Goal: Task Accomplishment & Management: Use online tool/utility

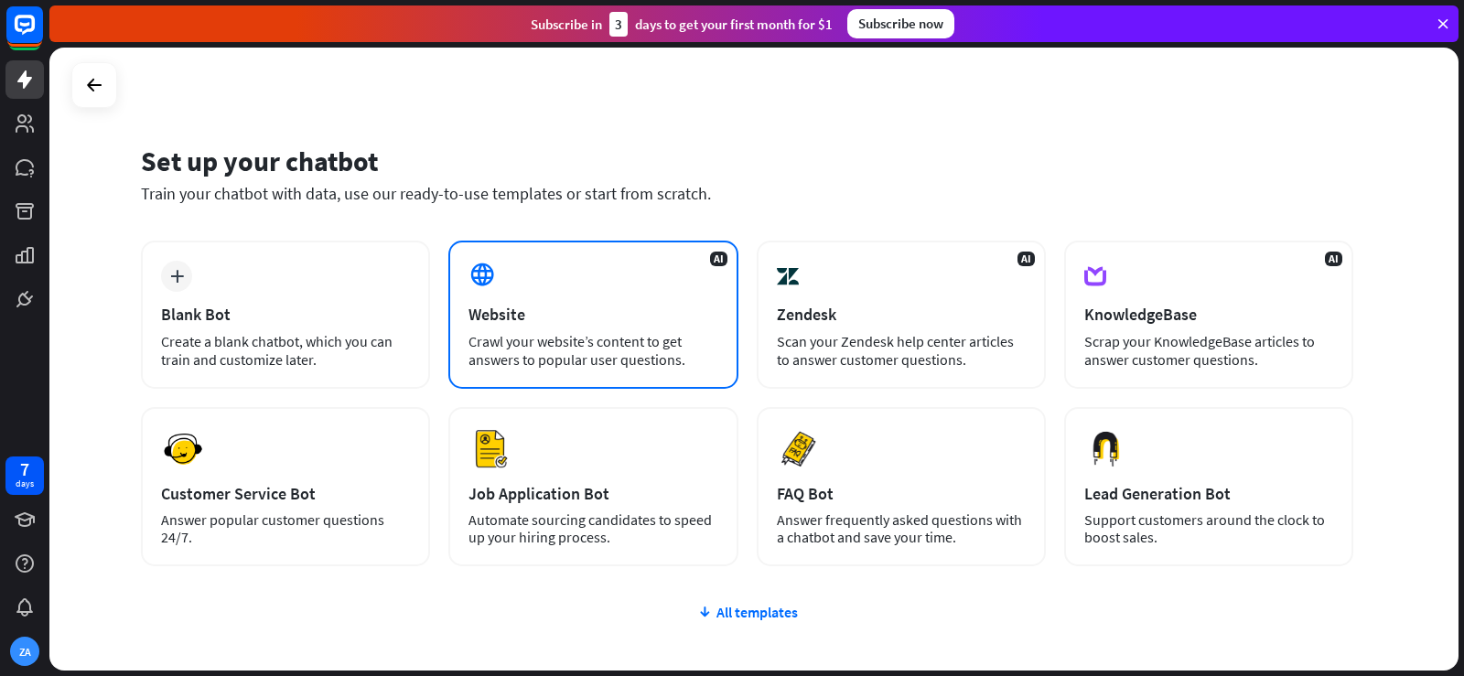
click at [503, 293] on div "AI Website Crawl your website’s content to get answers to popular user question…" at bounding box center [592, 315] width 289 height 148
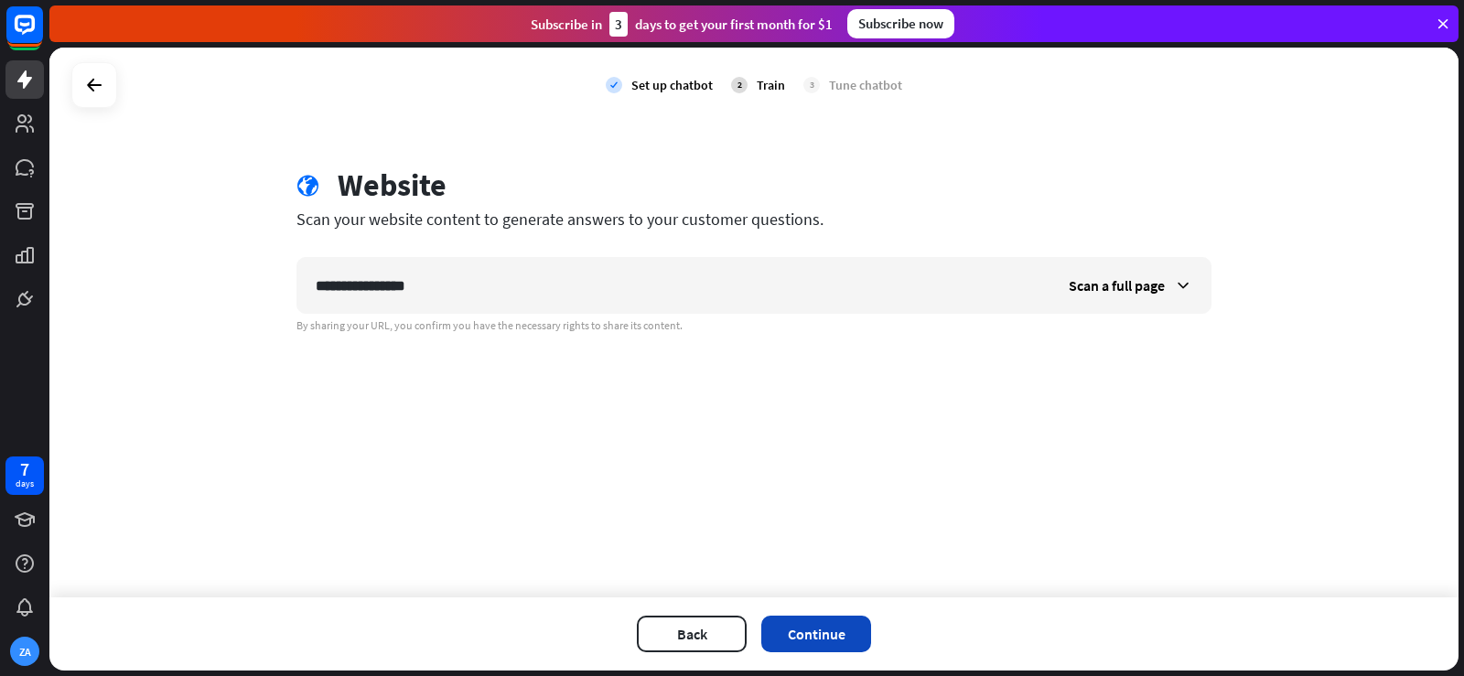
type input "**********"
click at [833, 621] on button "Continue" at bounding box center [817, 634] width 110 height 37
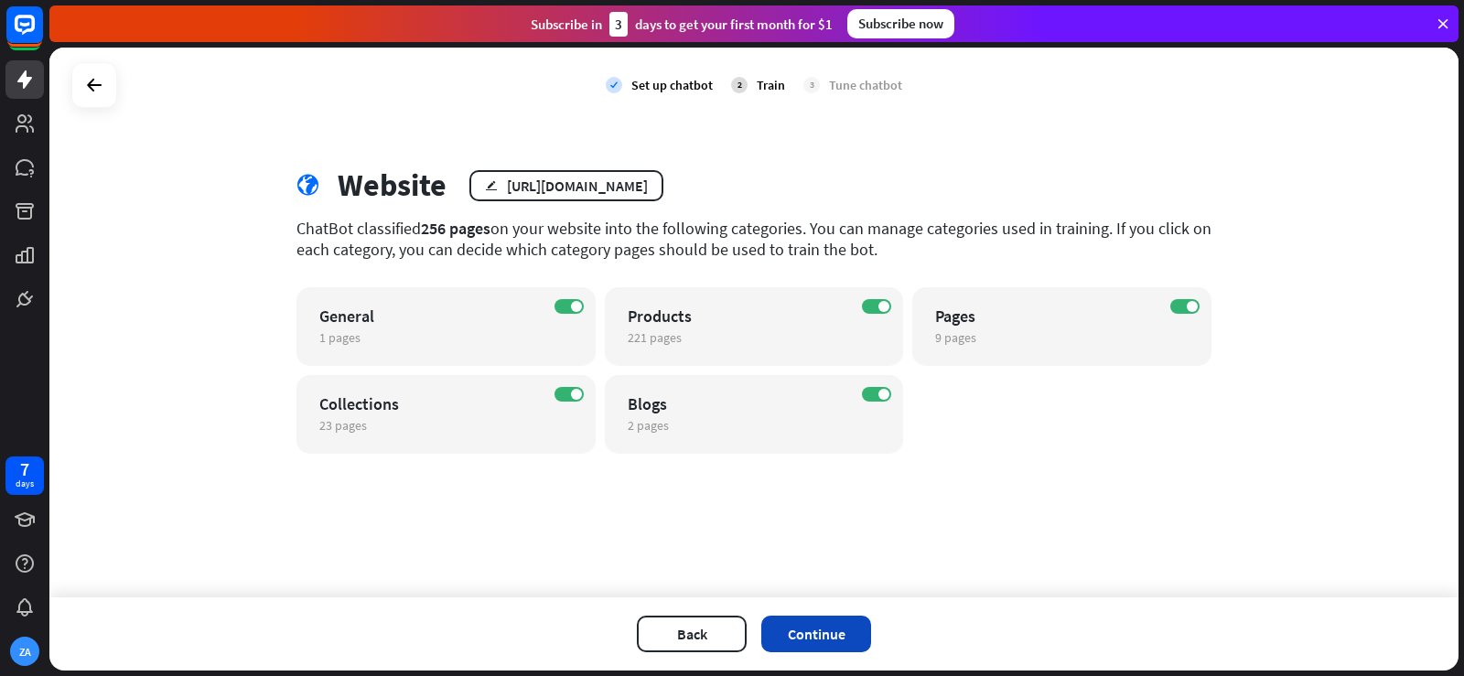
click at [852, 621] on button "Continue" at bounding box center [817, 634] width 110 height 37
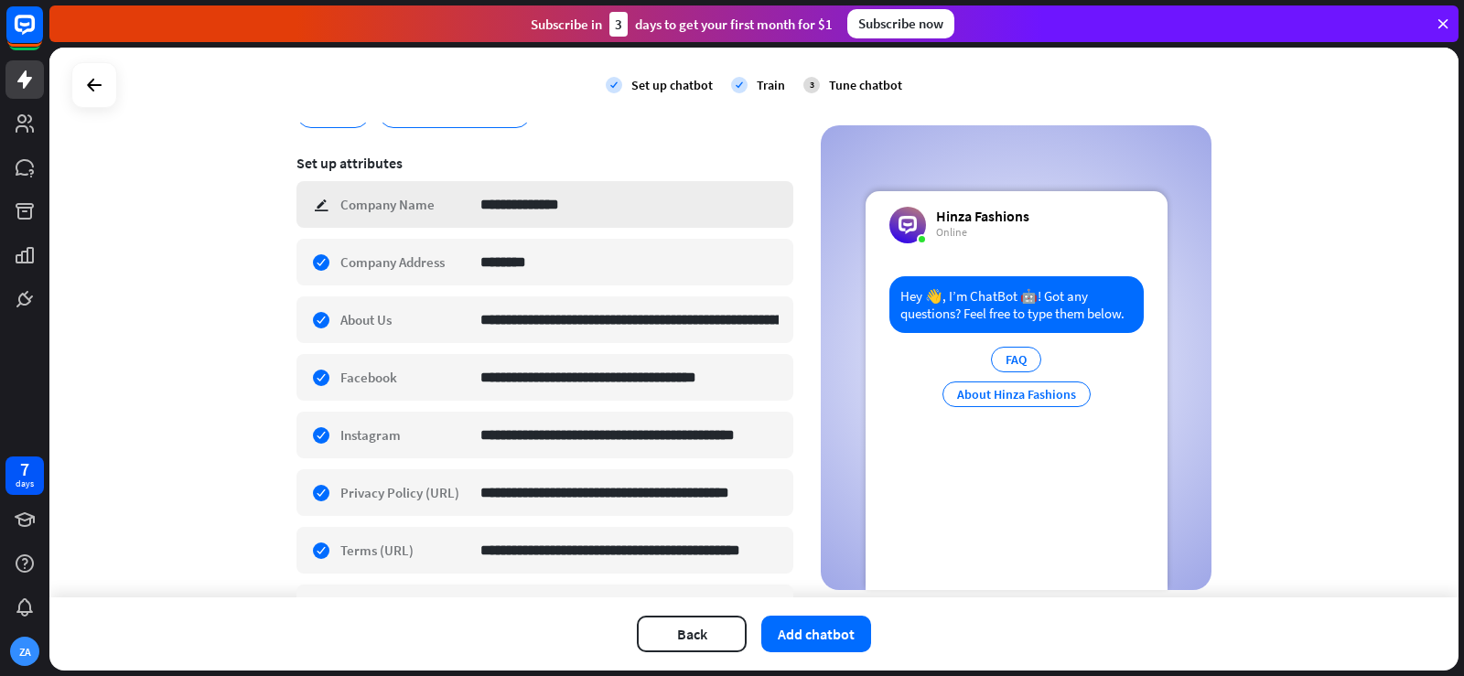
scroll to position [448, 0]
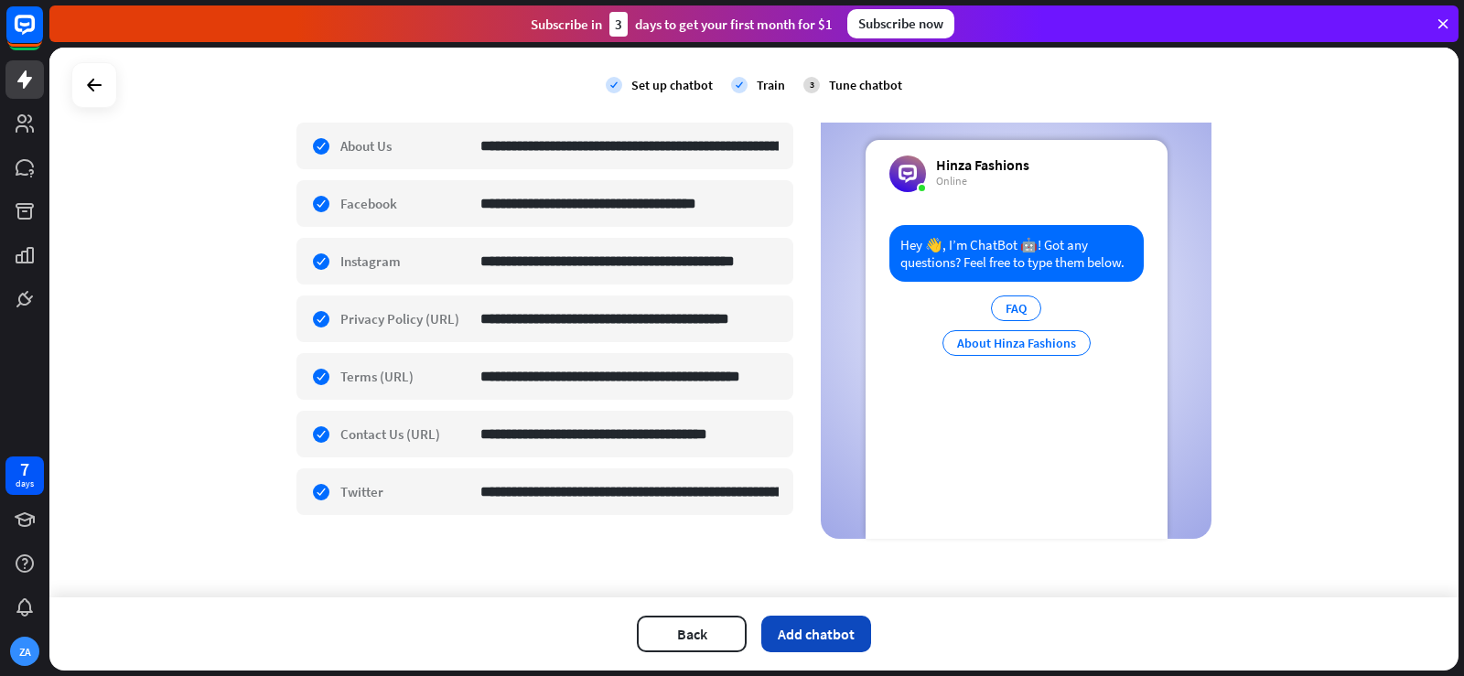
click at [794, 632] on button "Add chatbot" at bounding box center [817, 634] width 110 height 37
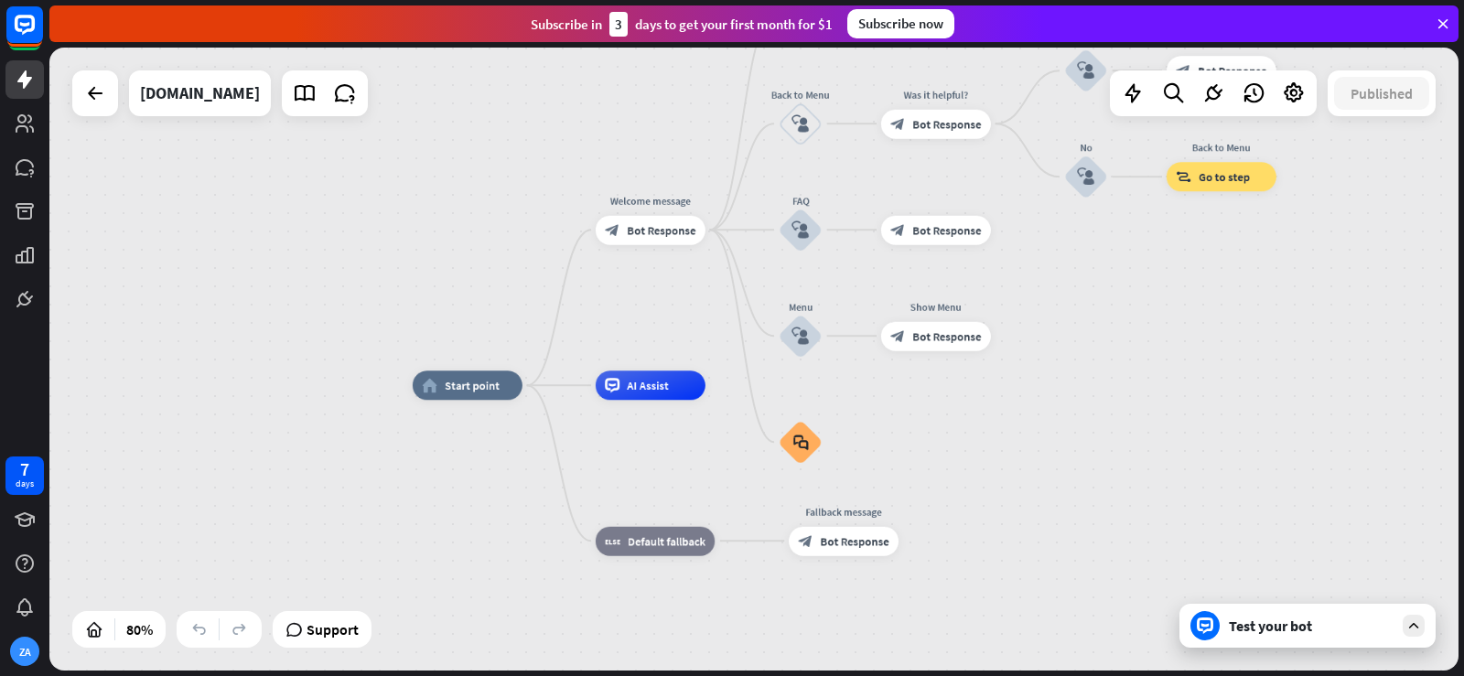
click at [1264, 636] on div "Test your bot" at bounding box center [1308, 626] width 256 height 44
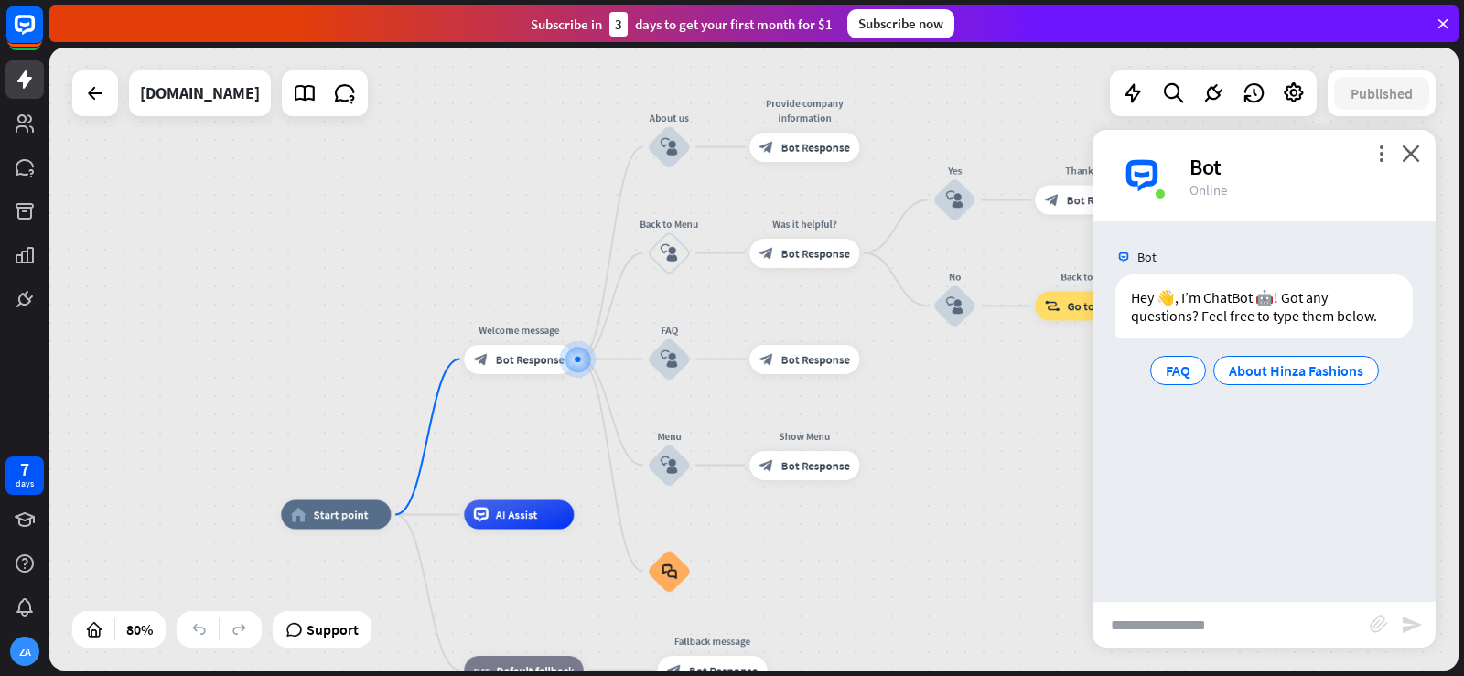
click at [1254, 626] on input "text" at bounding box center [1231, 625] width 277 height 46
click at [1187, 370] on span "FAQ" at bounding box center [1178, 371] width 25 height 18
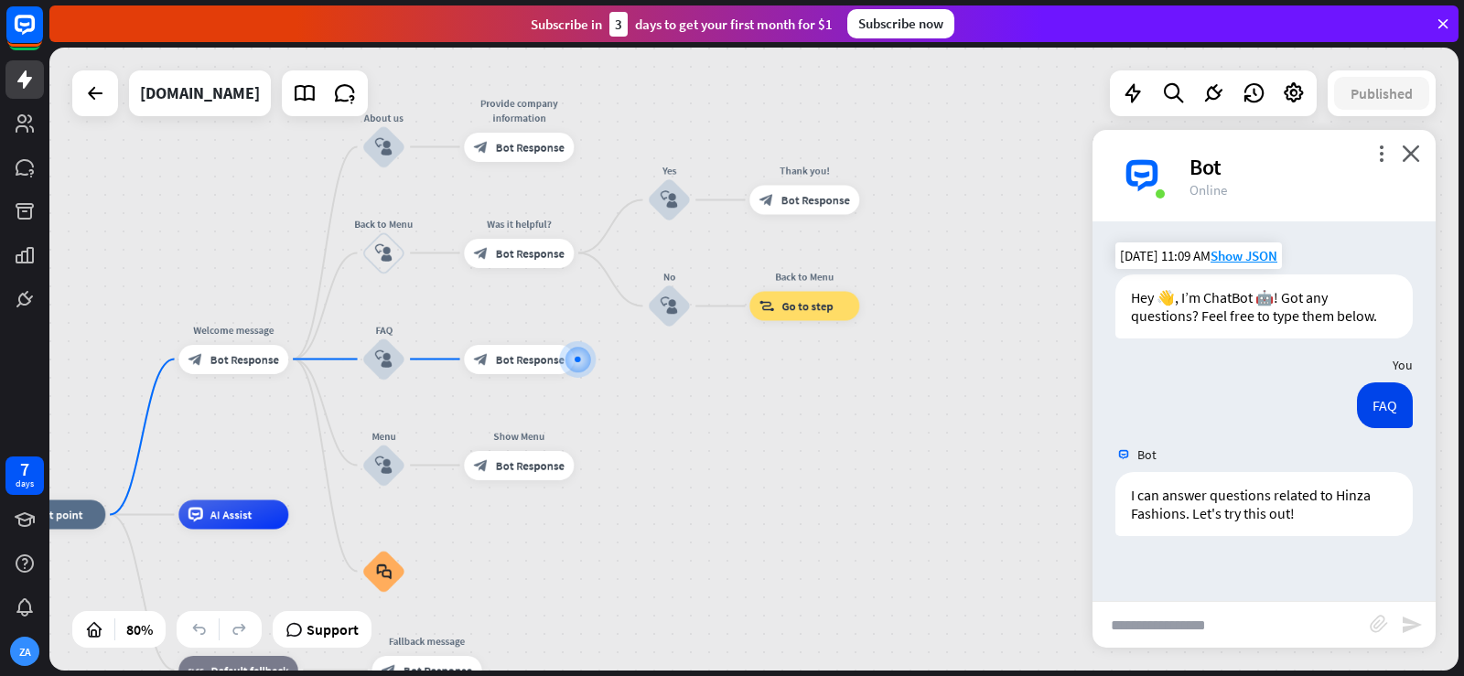
click at [1226, 627] on input "text" at bounding box center [1231, 625] width 277 height 46
type input "**********"
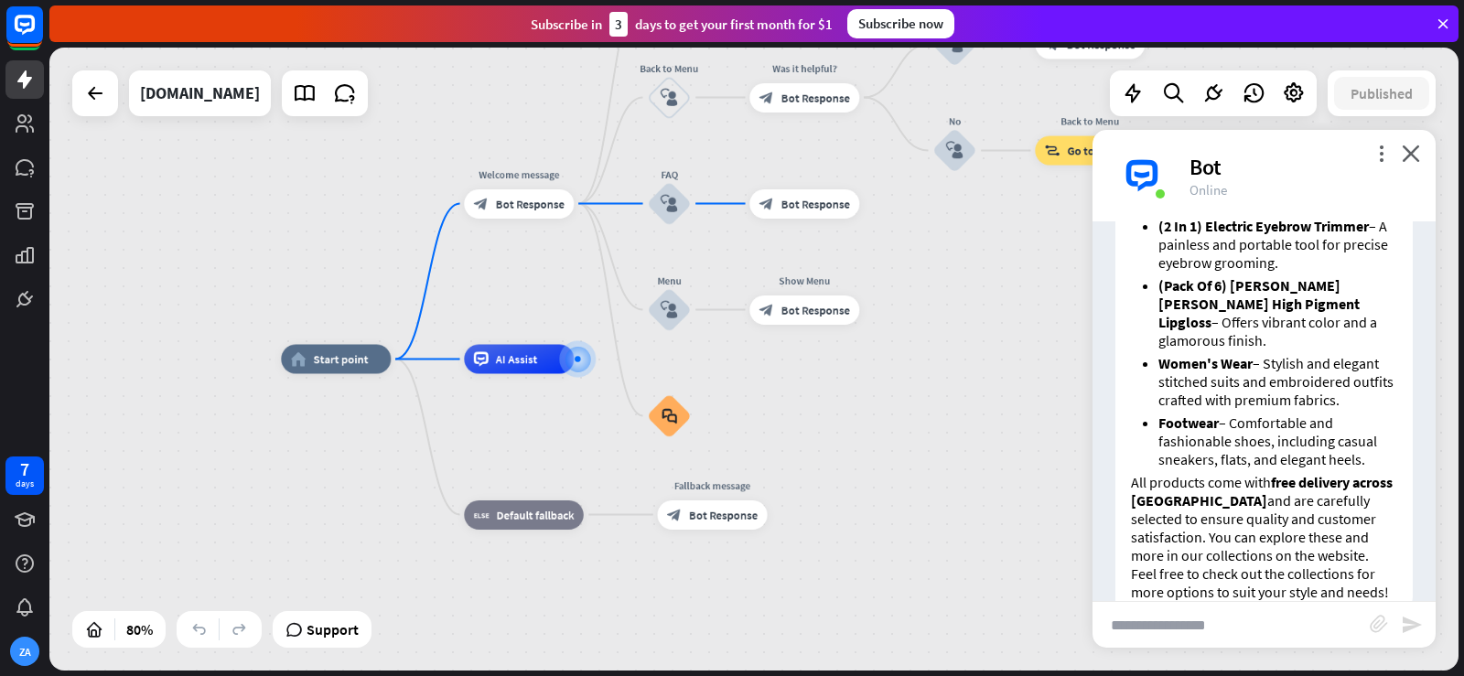
scroll to position [705, 0]
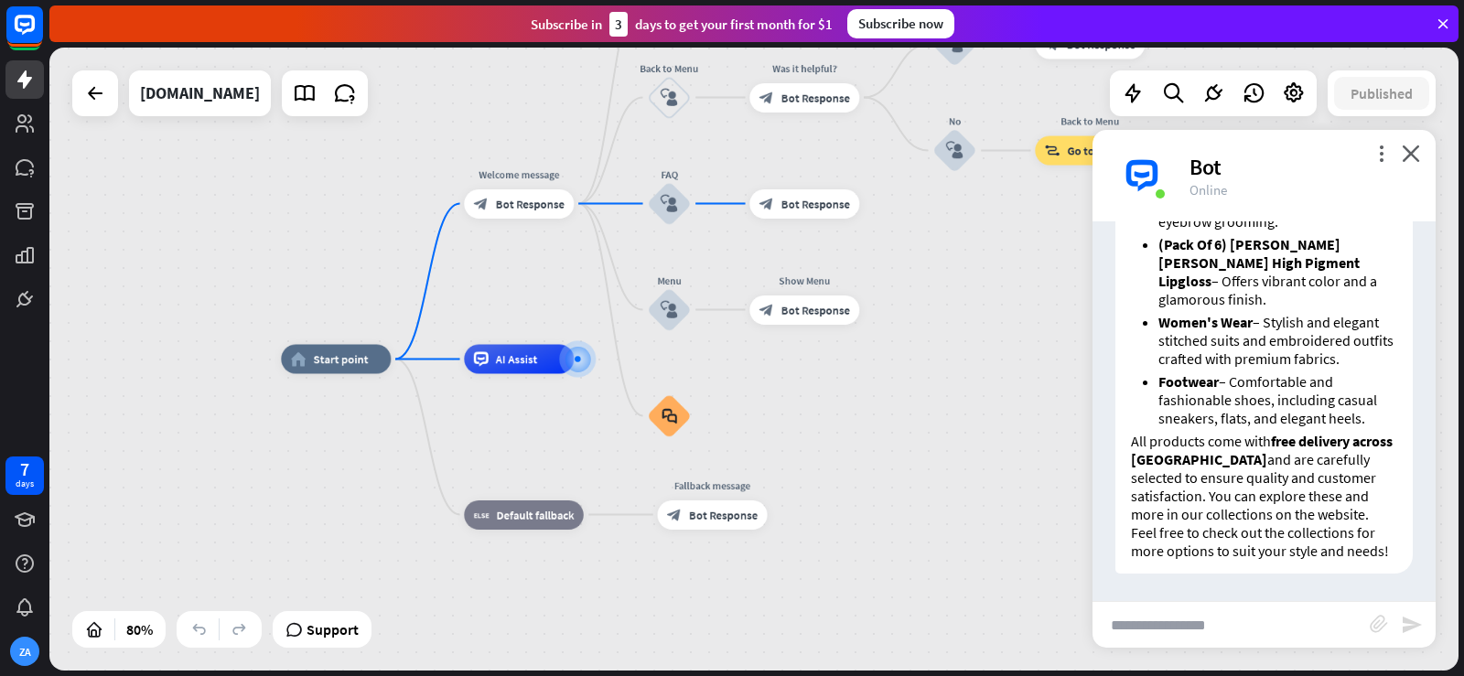
click at [1235, 635] on input "text" at bounding box center [1231, 625] width 277 height 46
type input "**********"
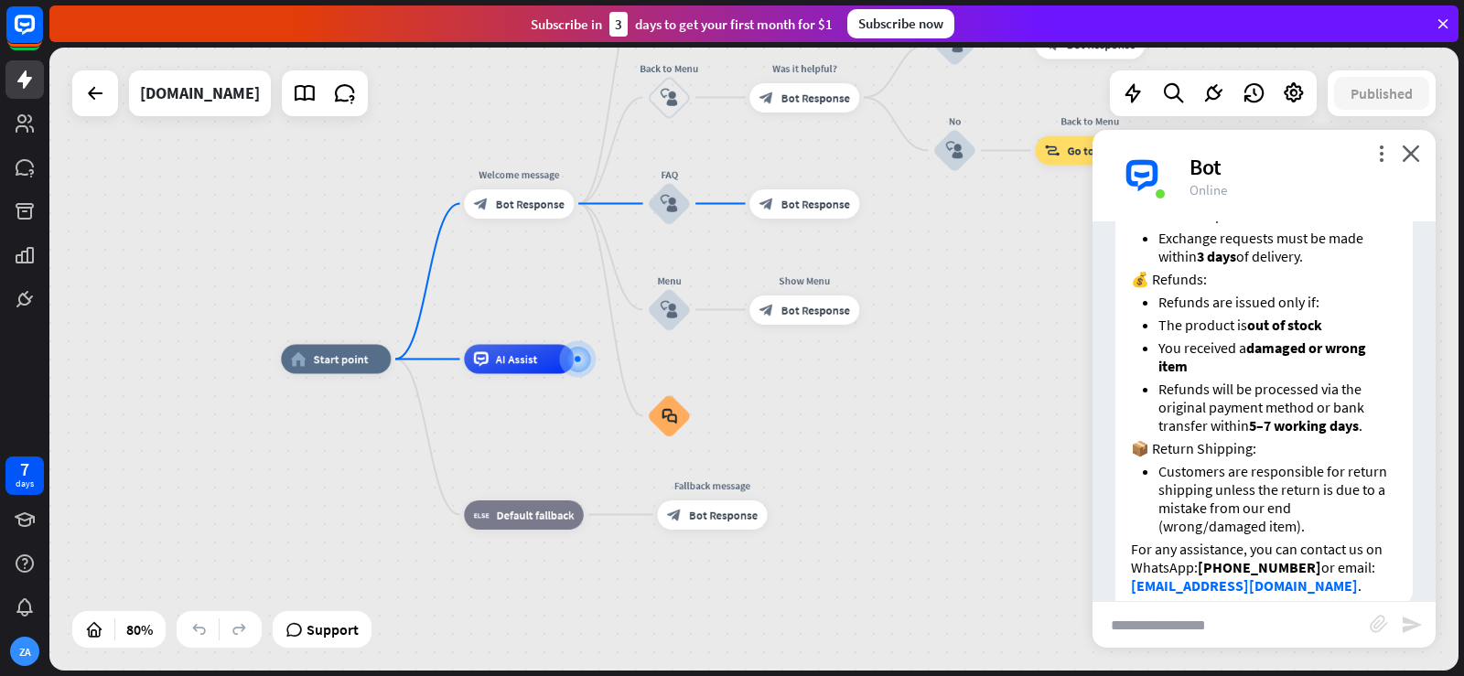
scroll to position [1575, 0]
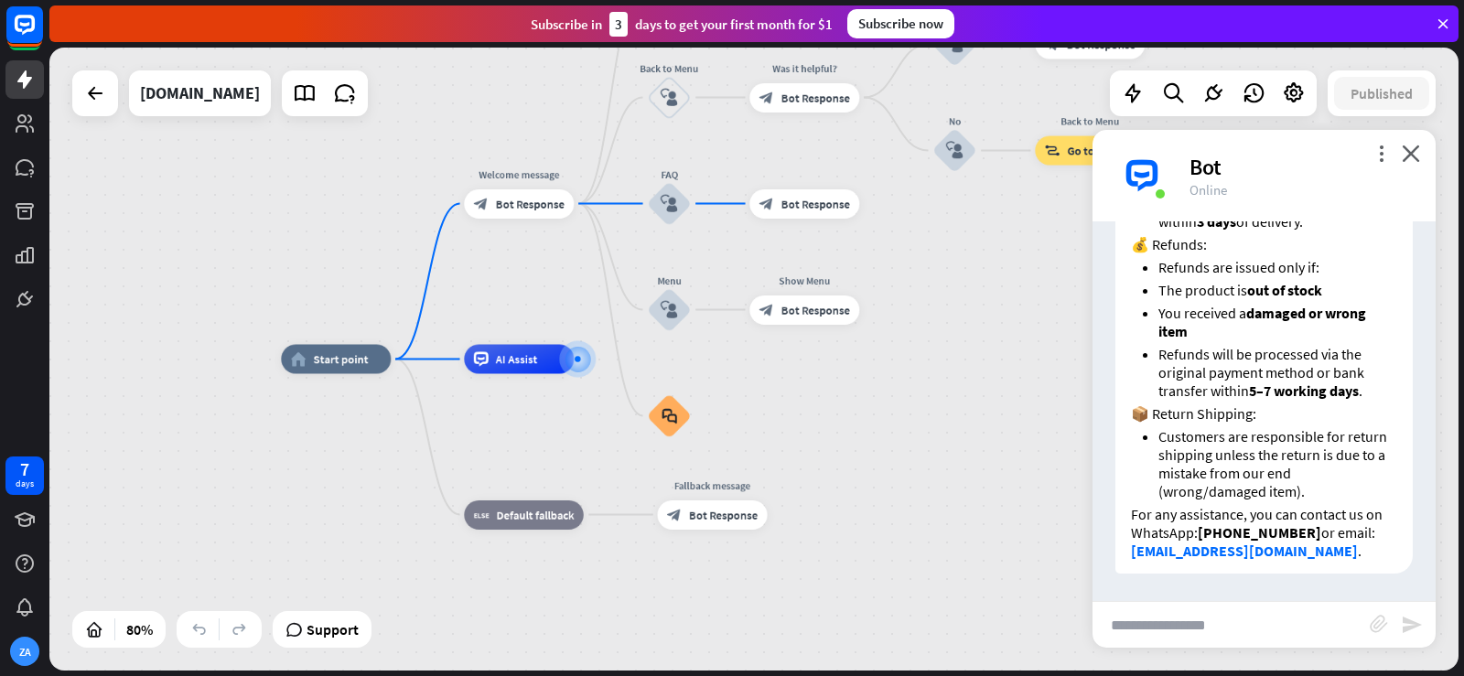
click at [1256, 617] on input "text" at bounding box center [1231, 625] width 277 height 46
click at [1421, 169] on div "more_vert close Bot Online" at bounding box center [1264, 176] width 343 height 92
click at [1411, 157] on icon "close" at bounding box center [1411, 153] width 18 height 17
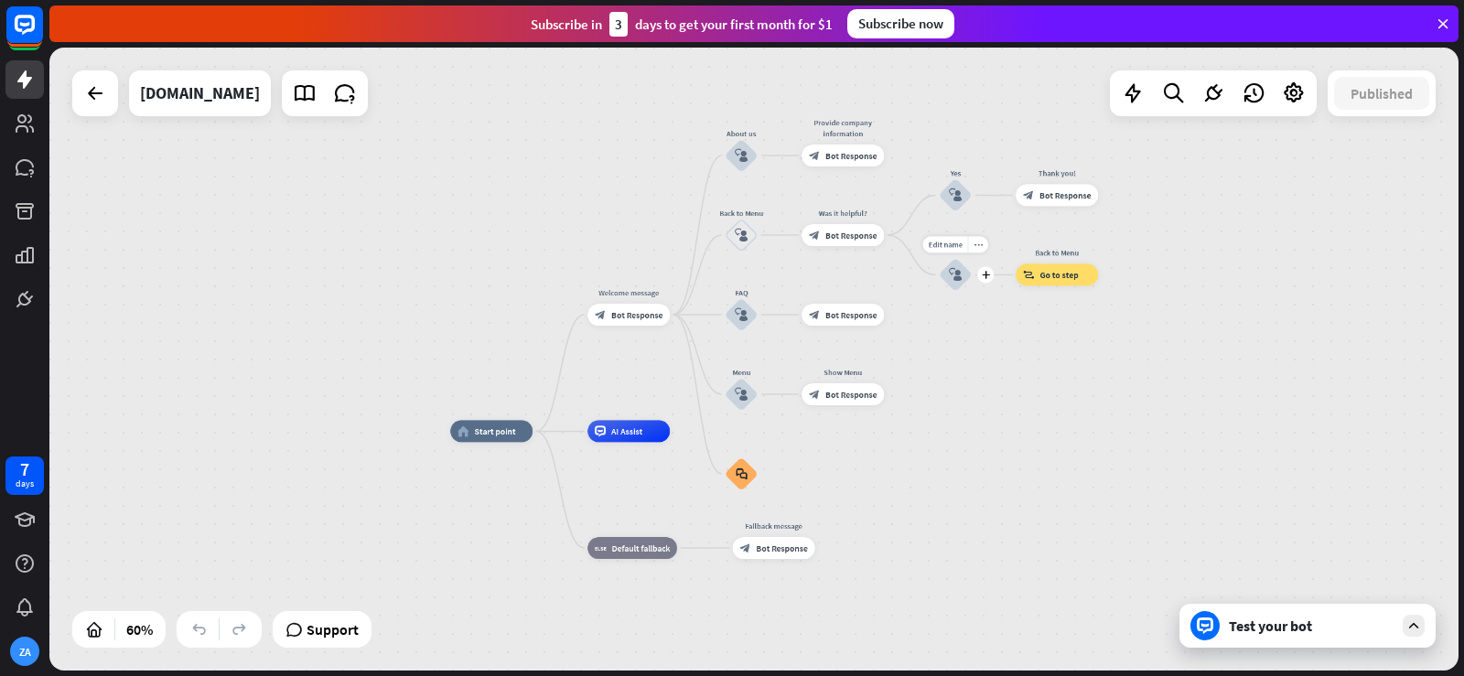
drag, startPoint x: 937, startPoint y: 244, endPoint x: 923, endPoint y: 262, distance: 22.7
click at [939, 262] on div "Edit name more_horiz plus No block_user_input" at bounding box center [955, 274] width 33 height 33
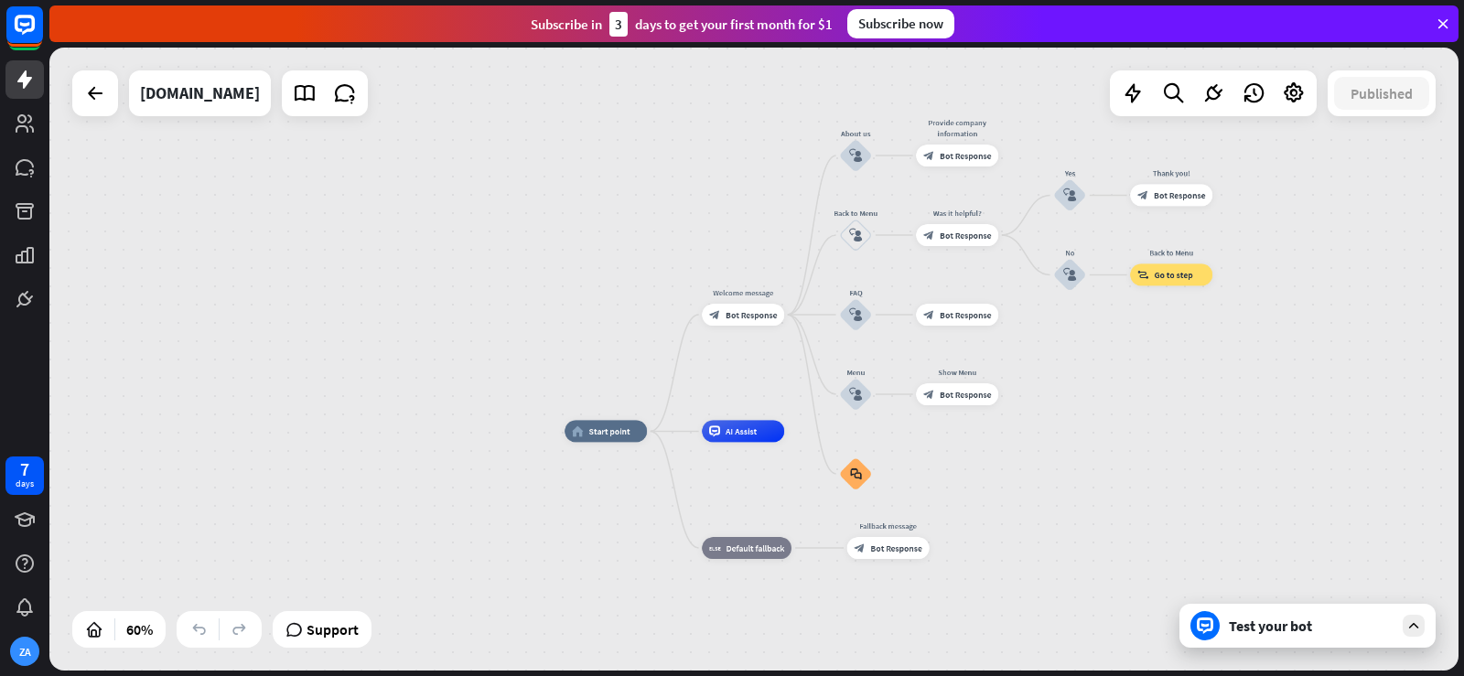
drag, startPoint x: 673, startPoint y: 481, endPoint x: 787, endPoint y: 481, distance: 114.4
click at [787, 481] on div "home_2 Start point Welcome message block_bot_response Bot Response About us blo…" at bounding box center [988, 618] width 846 height 374
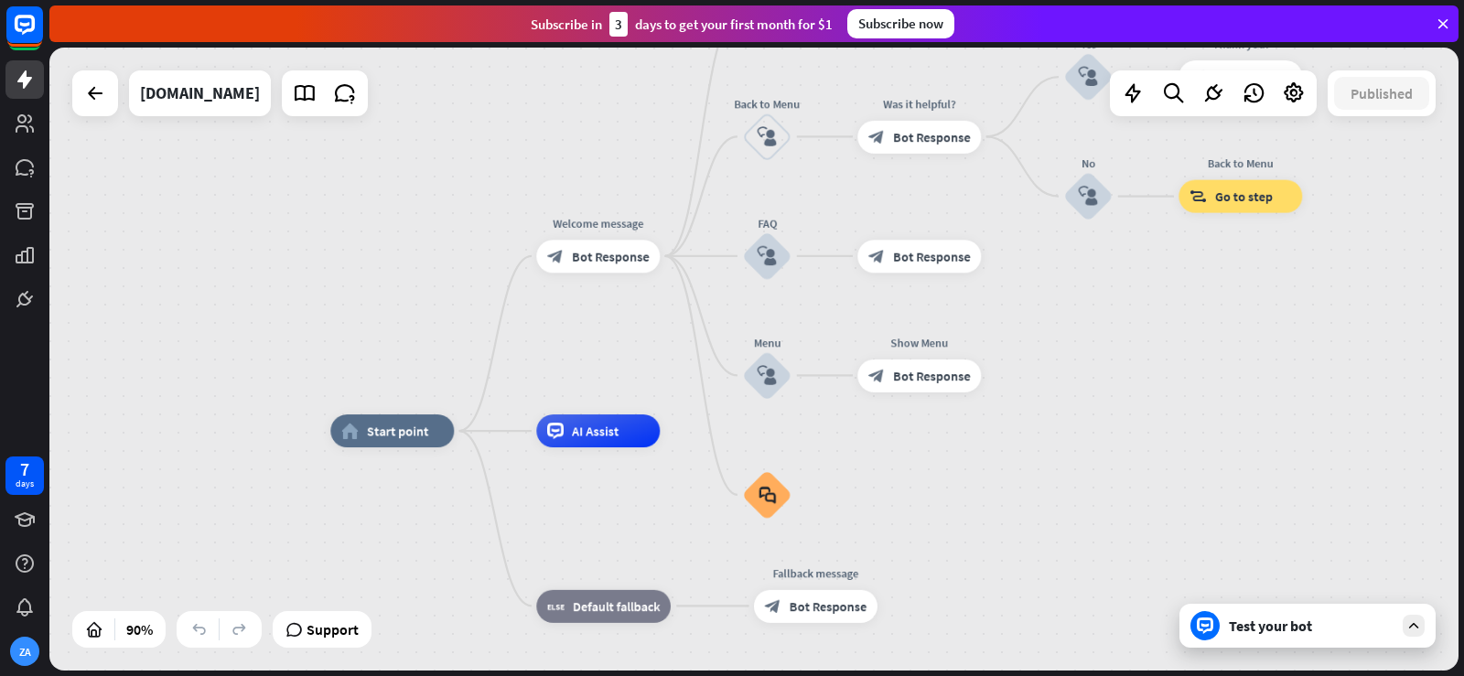
drag, startPoint x: 805, startPoint y: 502, endPoint x: 675, endPoint y: 551, distance: 138.2
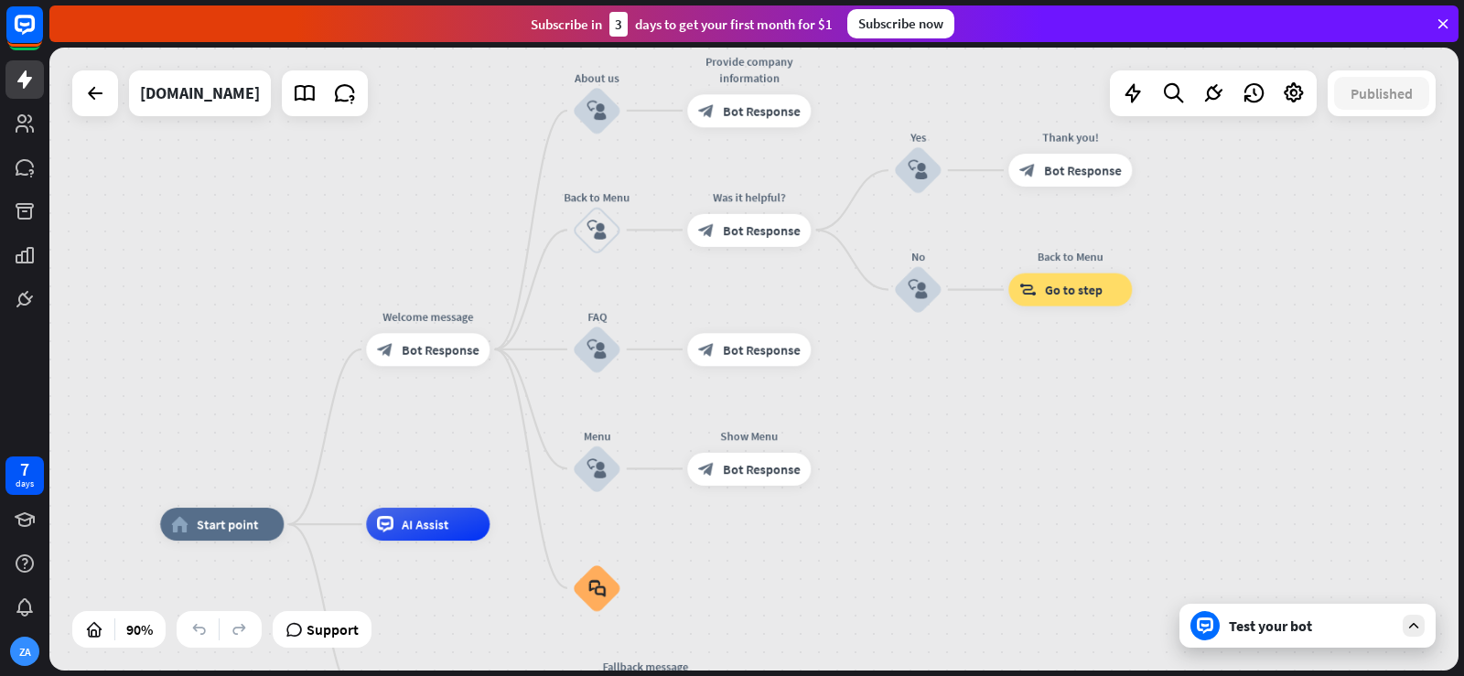
drag, startPoint x: 1004, startPoint y: 545, endPoint x: 943, endPoint y: 588, distance: 74.9
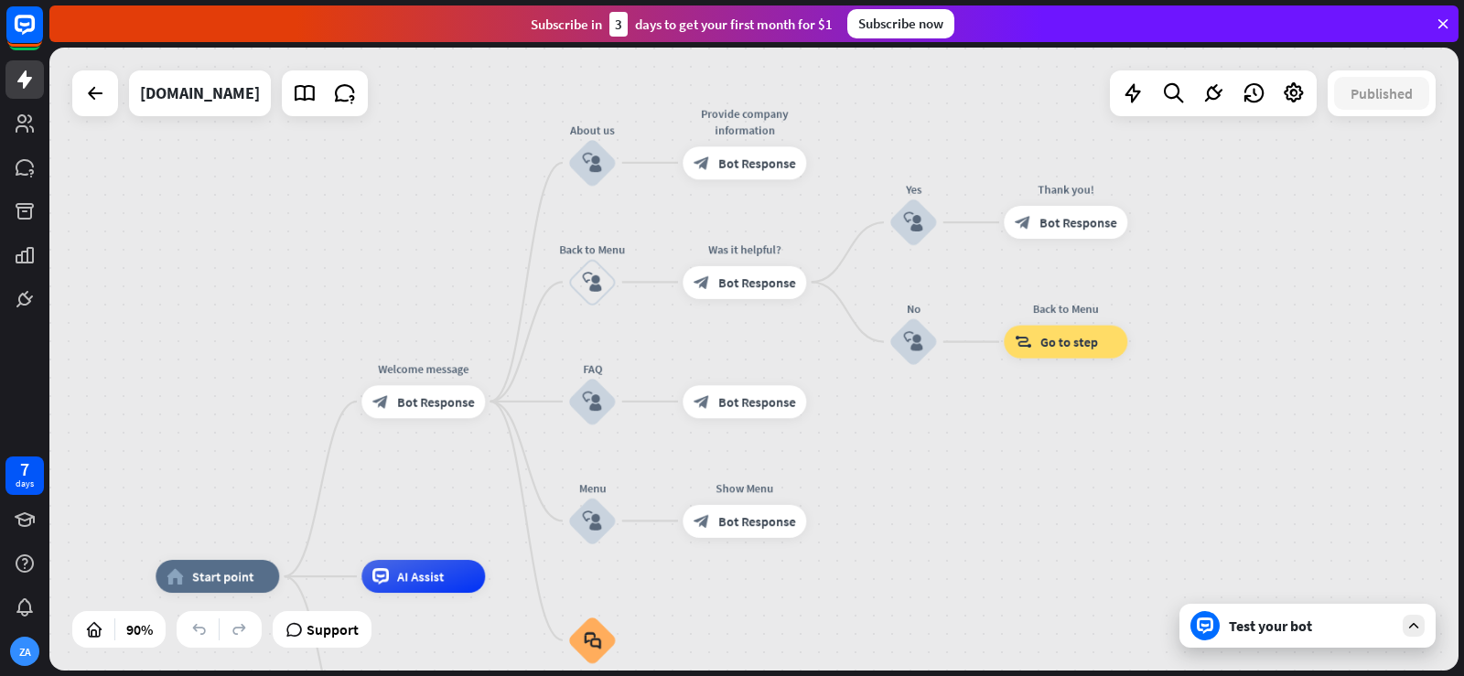
drag, startPoint x: 935, startPoint y: 456, endPoint x: 930, endPoint y: 508, distance: 52.4
click at [930, 508] on div "home_2 Start point Welcome message block_bot_response Bot Response About us blo…" at bounding box center [754, 359] width 1410 height 623
click at [1122, 95] on icon at bounding box center [1133, 93] width 24 height 24
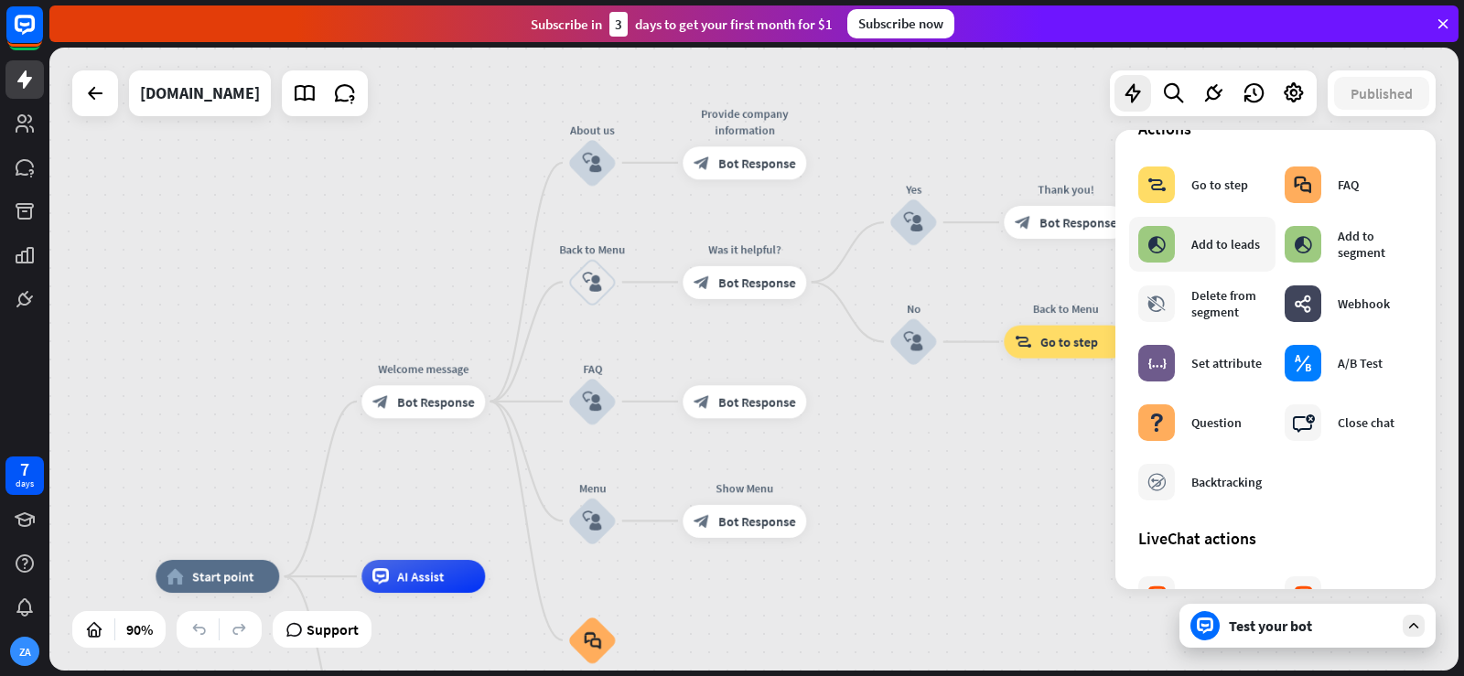
scroll to position [366, 0]
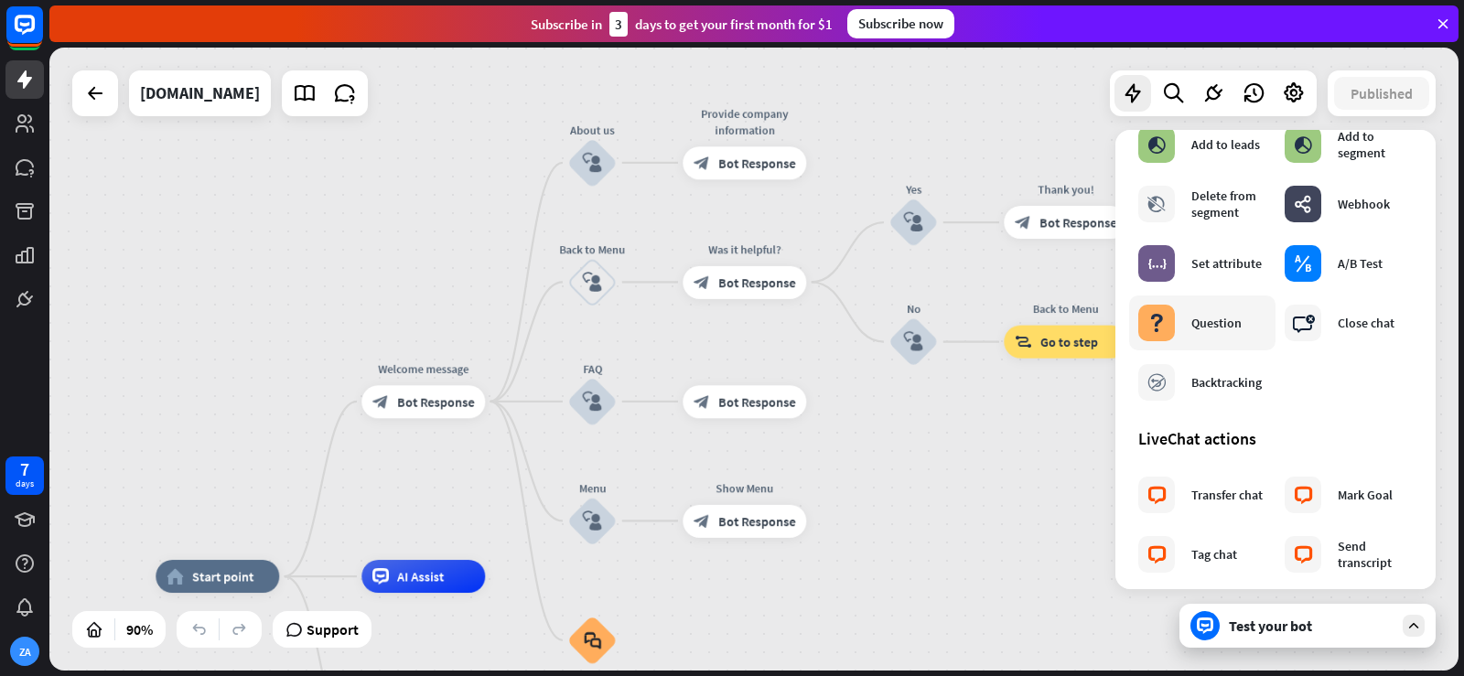
click at [1228, 325] on div "Question" at bounding box center [1217, 323] width 50 height 16
click at [1211, 334] on div "block_question Question" at bounding box center [1190, 323] width 103 height 37
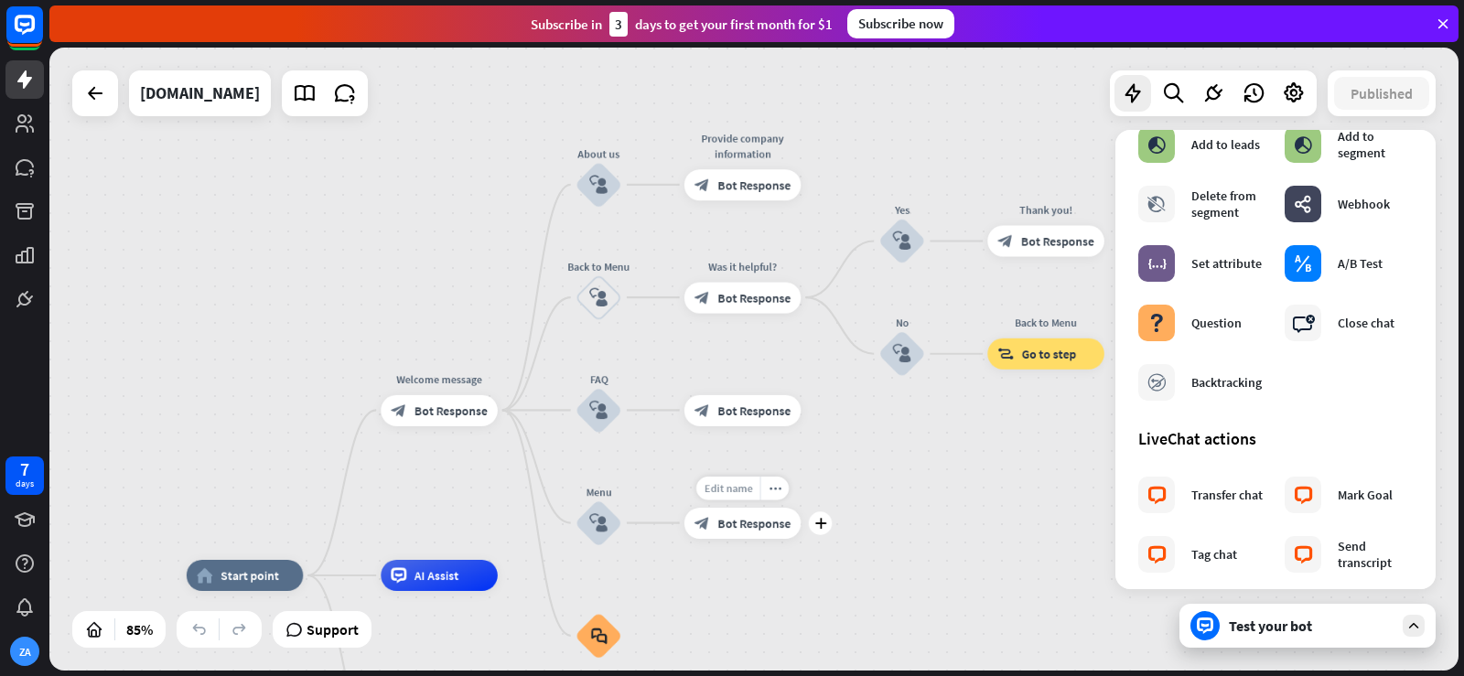
click at [728, 485] on span "Edit name" at bounding box center [728, 488] width 49 height 14
click at [833, 478] on div "home_2 Start point Welcome message block_bot_response Bot Response About us blo…" at bounding box center [754, 359] width 1410 height 623
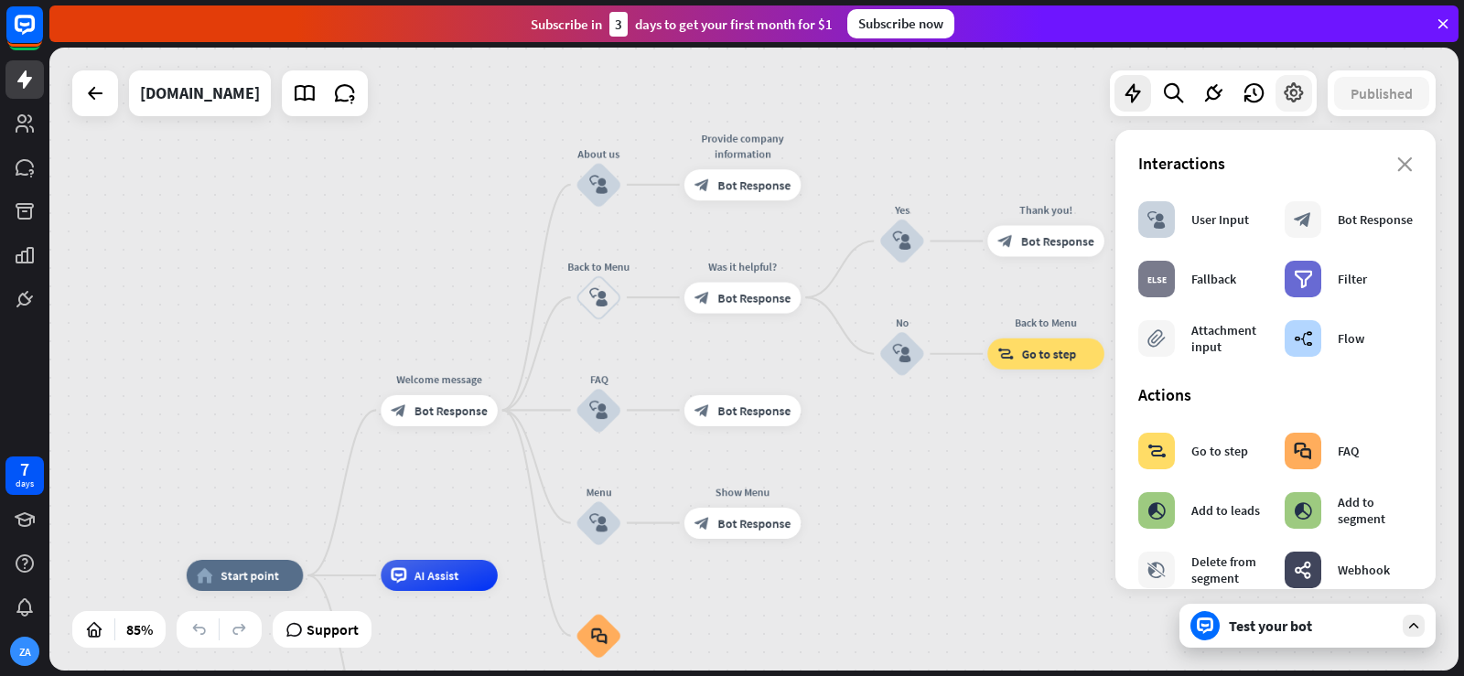
click at [1291, 91] on icon at bounding box center [1294, 93] width 24 height 24
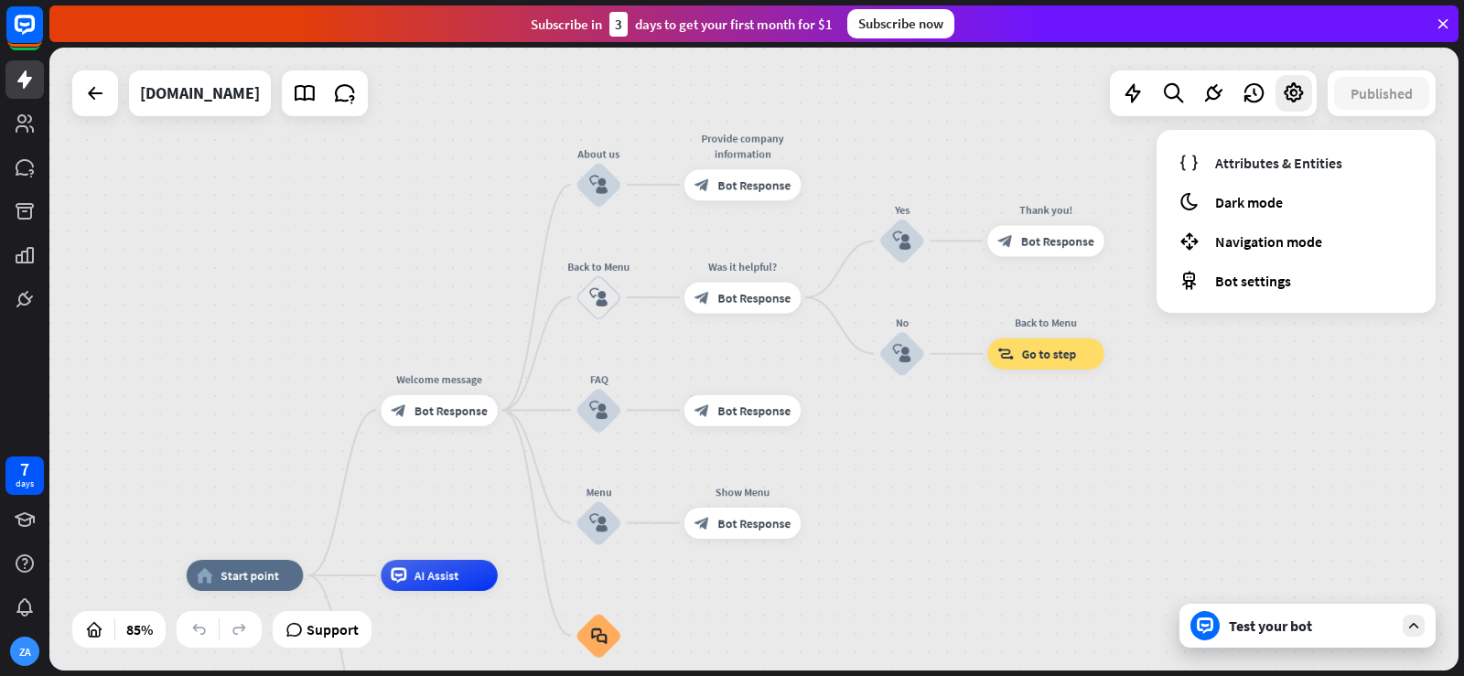
click at [1199, 455] on div "home_2 Start point Welcome message block_bot_response Bot Response About us blo…" at bounding box center [754, 359] width 1410 height 623
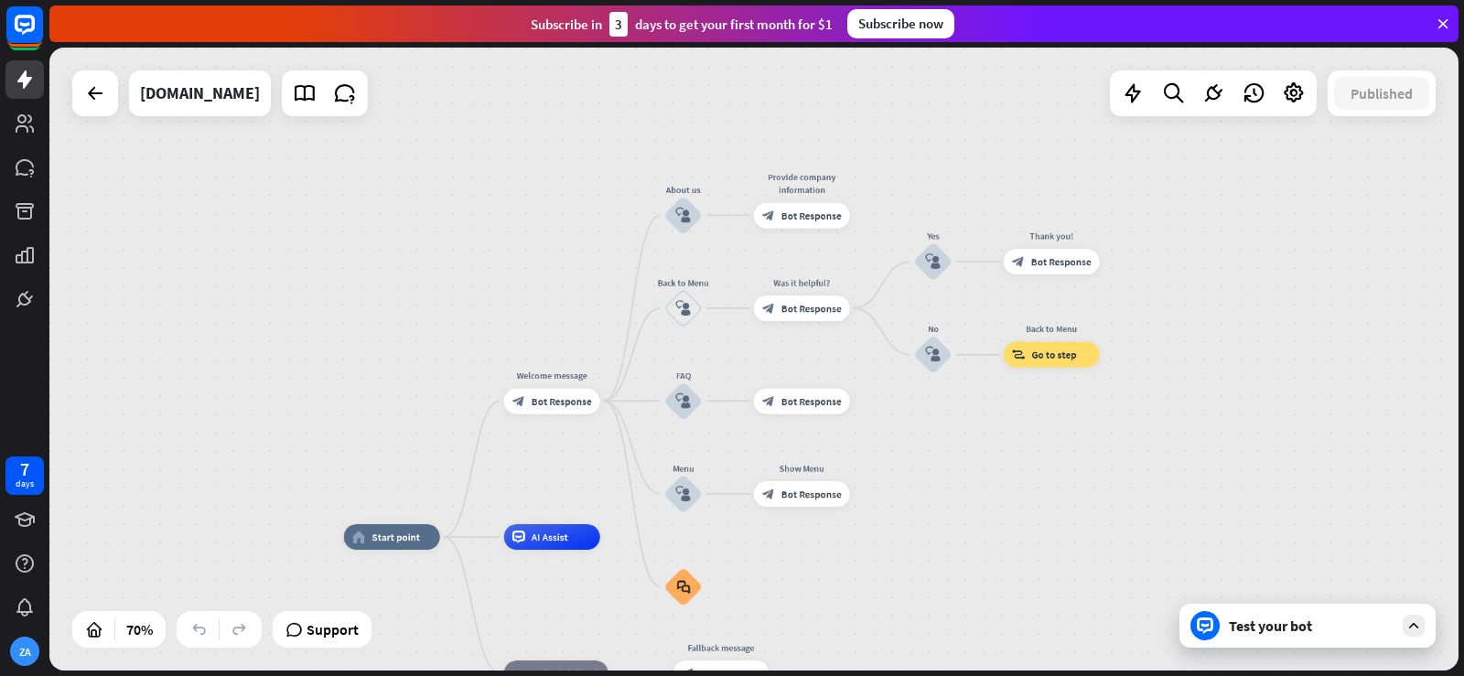
drag, startPoint x: 1040, startPoint y: 540, endPoint x: 1050, endPoint y: 507, distance: 34.5
click at [1041, 525] on div "home_2 Start point Welcome message block_bot_response Bot Response About us blo…" at bounding box center [754, 359] width 1410 height 623
click at [107, 110] on div at bounding box center [95, 93] width 37 height 37
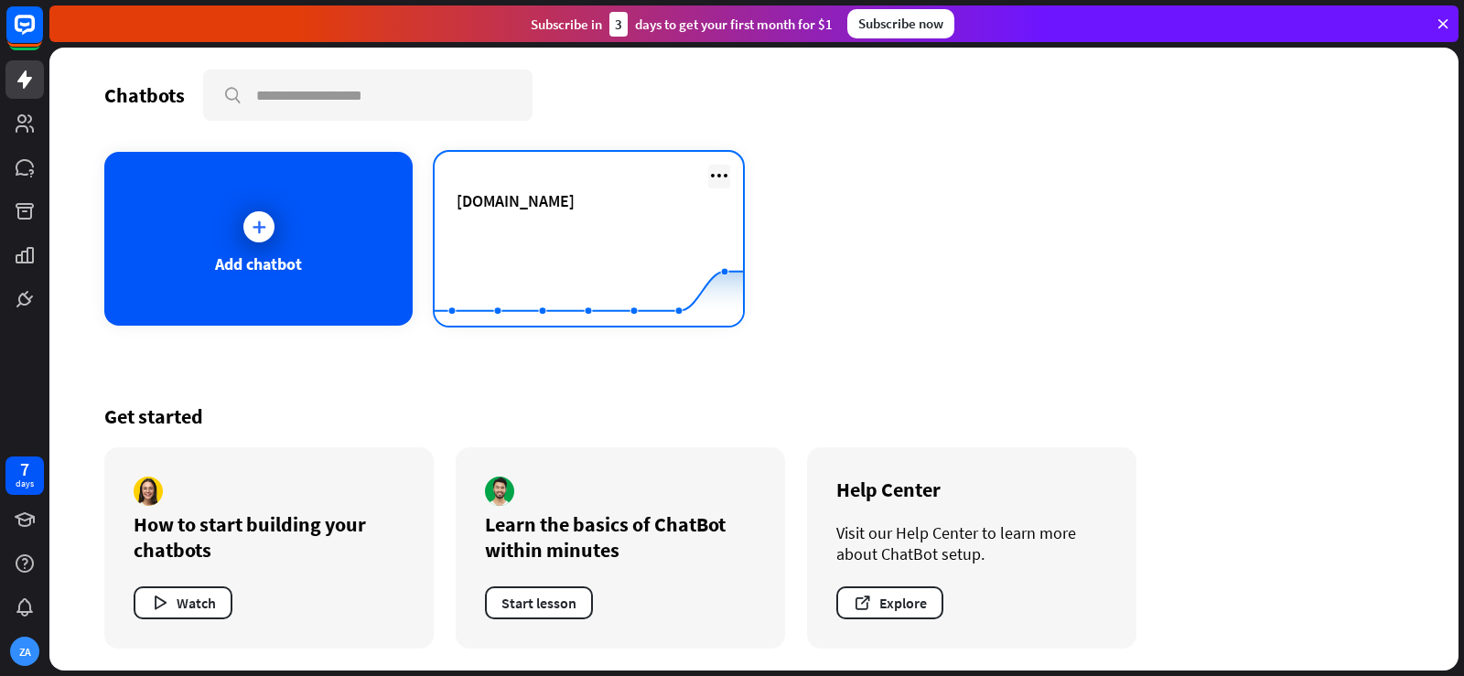
click at [710, 173] on icon at bounding box center [719, 176] width 22 height 22
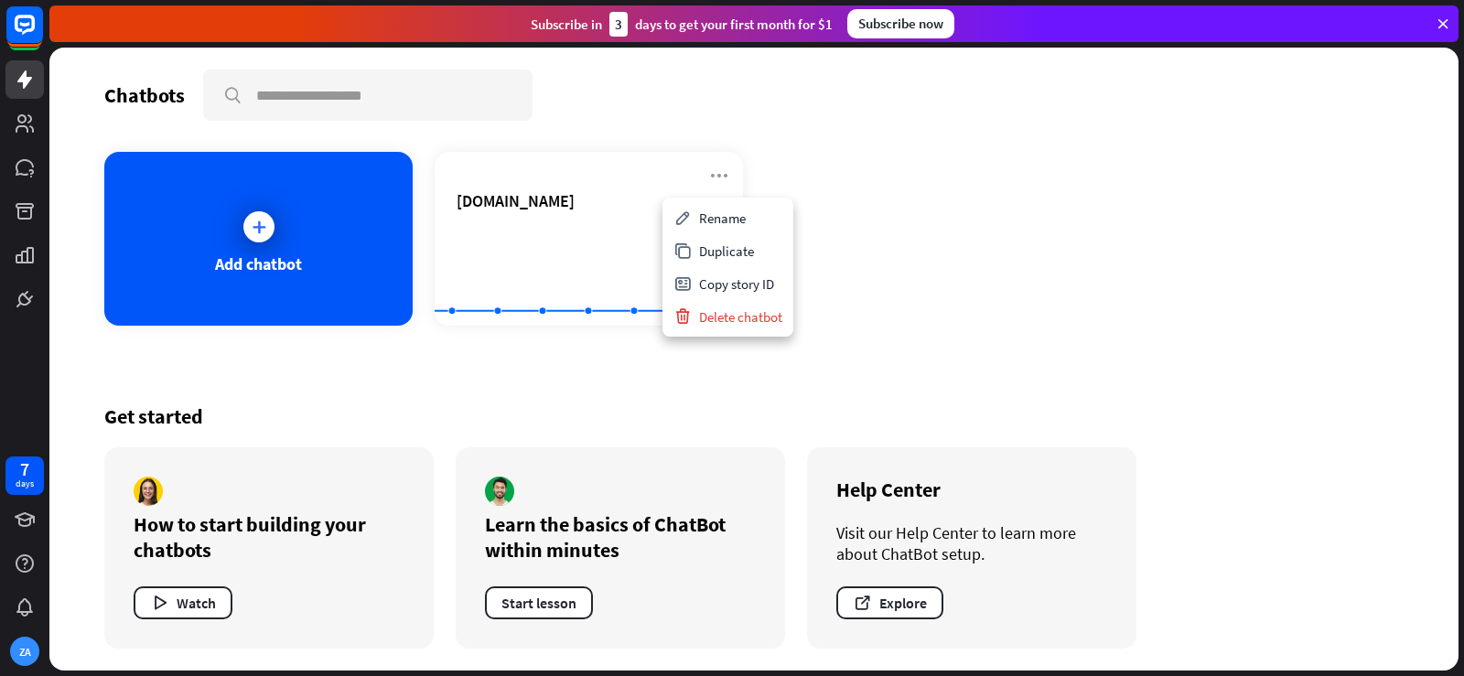
click at [836, 272] on div "Add chatbot [DOMAIN_NAME] Created with Highcharts 10.1.0 0 1 2" at bounding box center [754, 239] width 1300 height 174
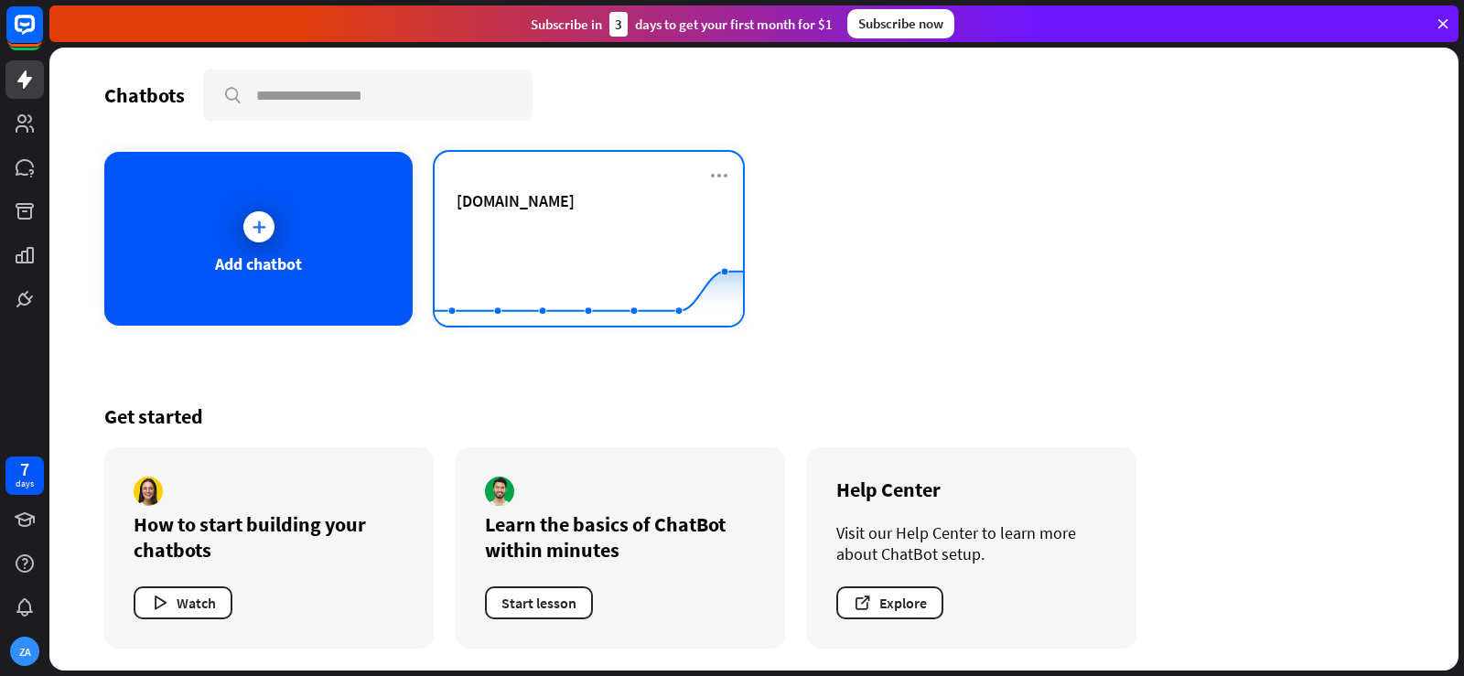
click at [590, 203] on div "[DOMAIN_NAME]" at bounding box center [589, 200] width 265 height 21
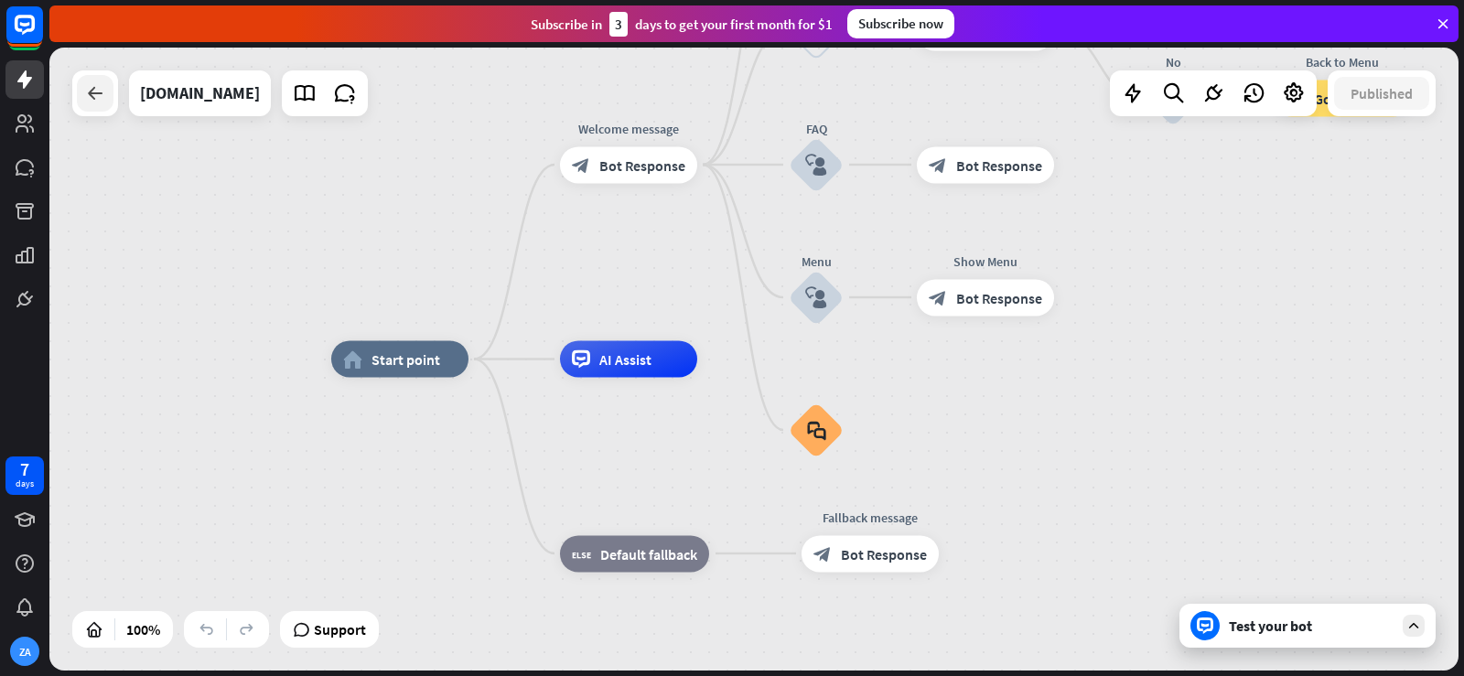
click at [109, 105] on div at bounding box center [95, 93] width 37 height 37
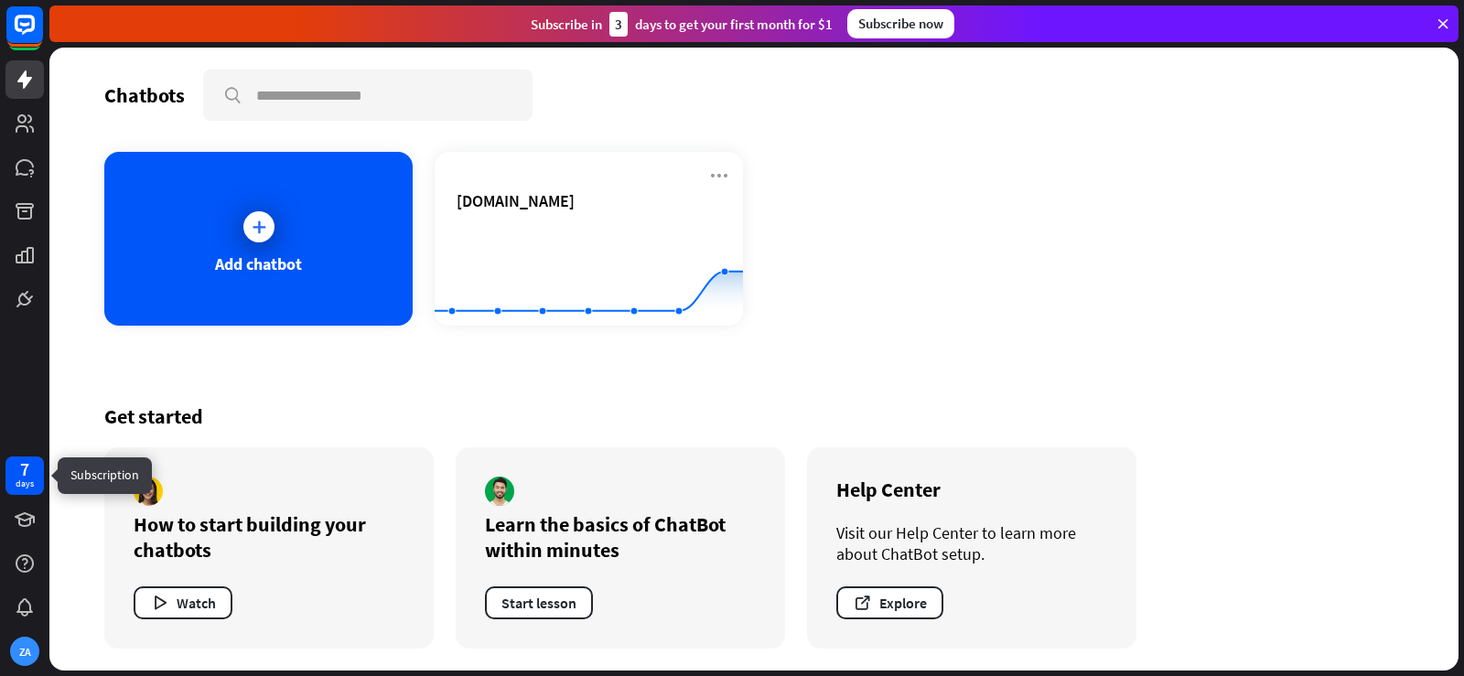
click at [21, 469] on div "7" at bounding box center [24, 469] width 9 height 16
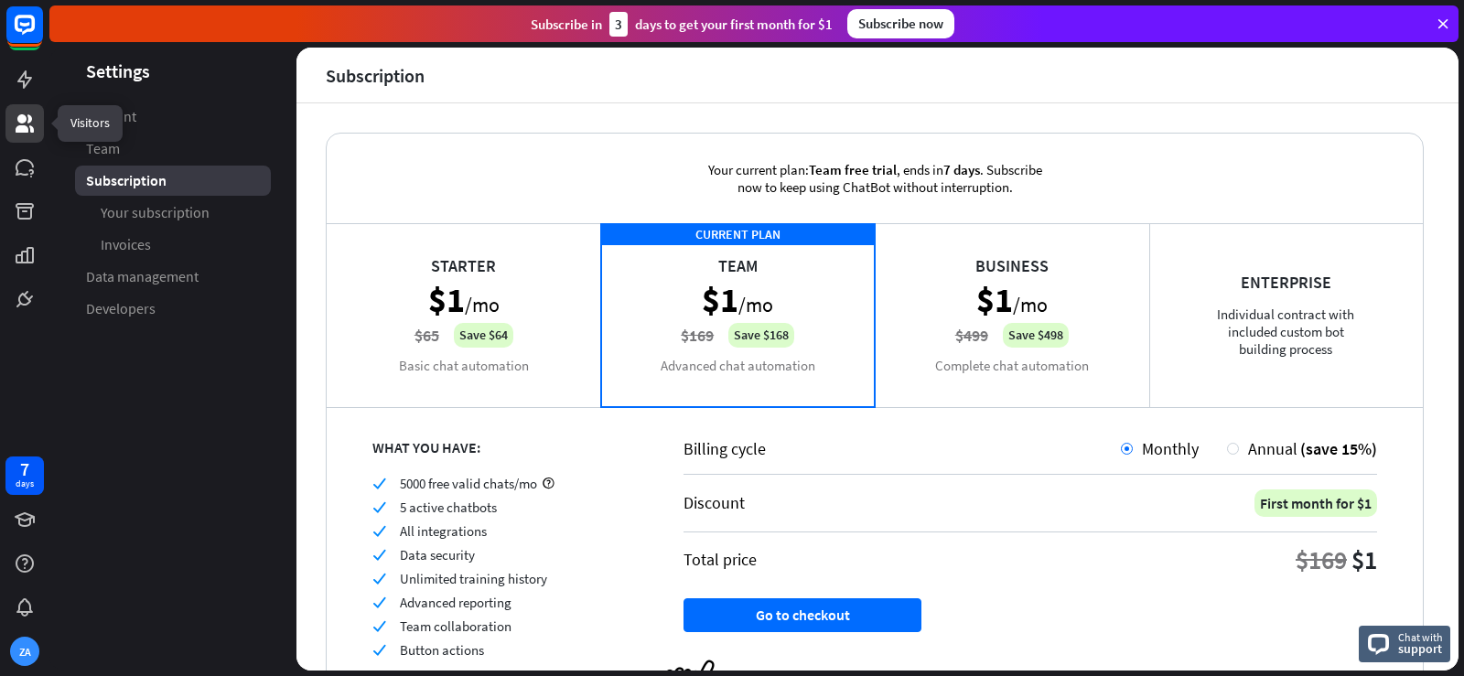
click at [29, 125] on icon at bounding box center [25, 124] width 22 height 22
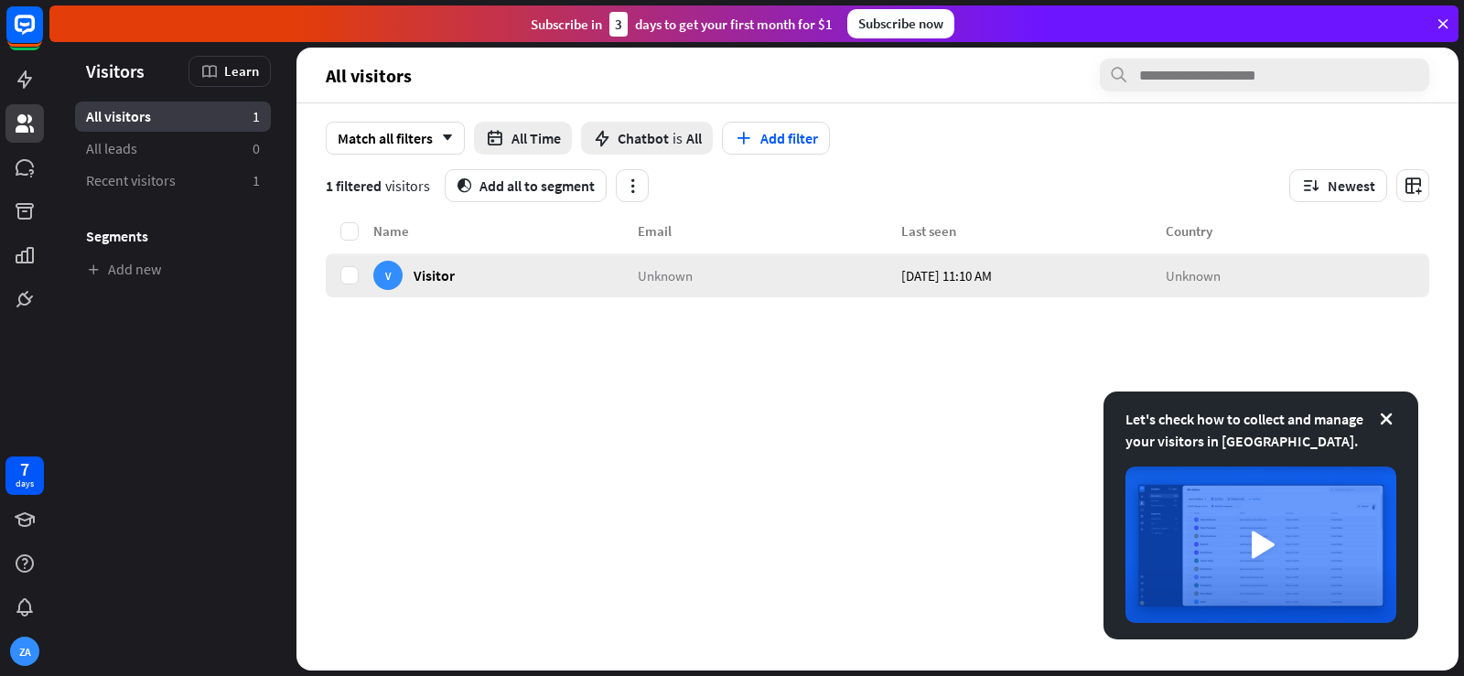
click at [458, 287] on div "V Visitor" at bounding box center [505, 276] width 265 height 44
